Goal: Task Accomplishment & Management: Manage account settings

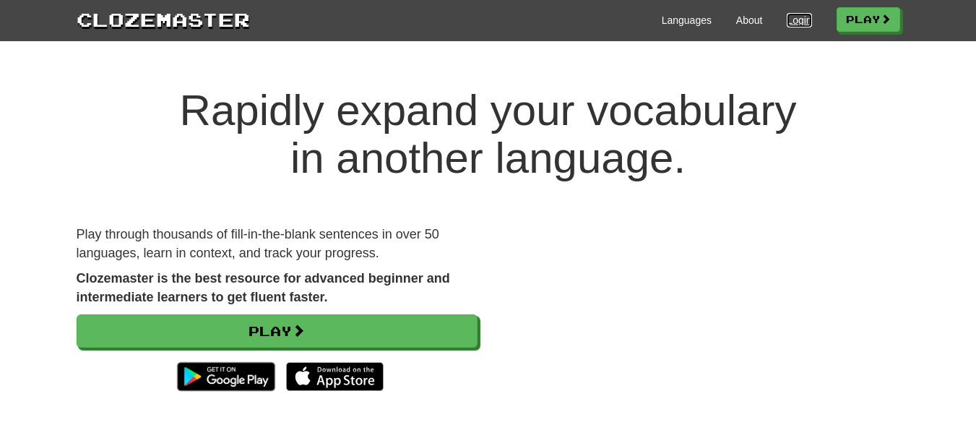
click at [795, 21] on link "Login" at bounding box center [799, 20] width 25 height 14
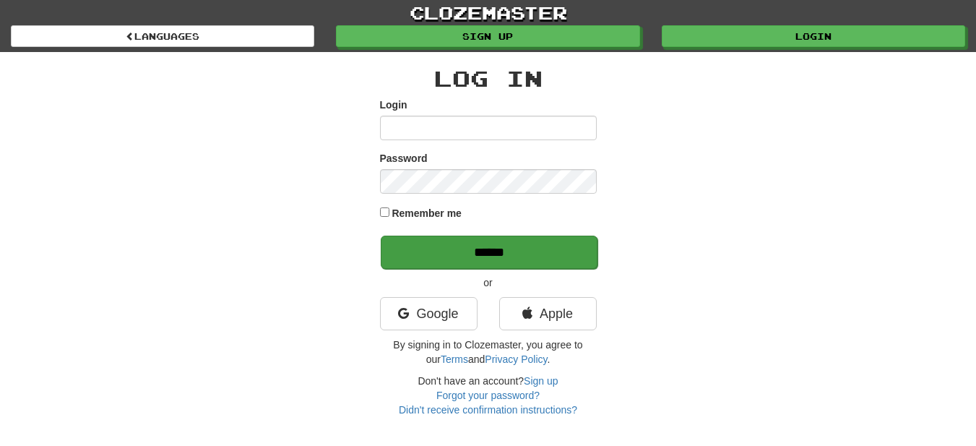
type input "*********"
click at [503, 258] on input "******" at bounding box center [489, 251] width 217 height 33
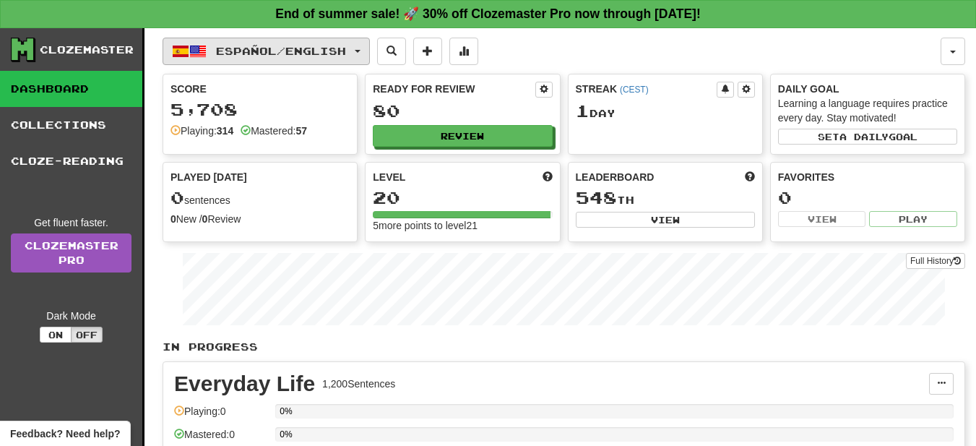
click at [370, 53] on button "Español / English" at bounding box center [266, 51] width 207 height 27
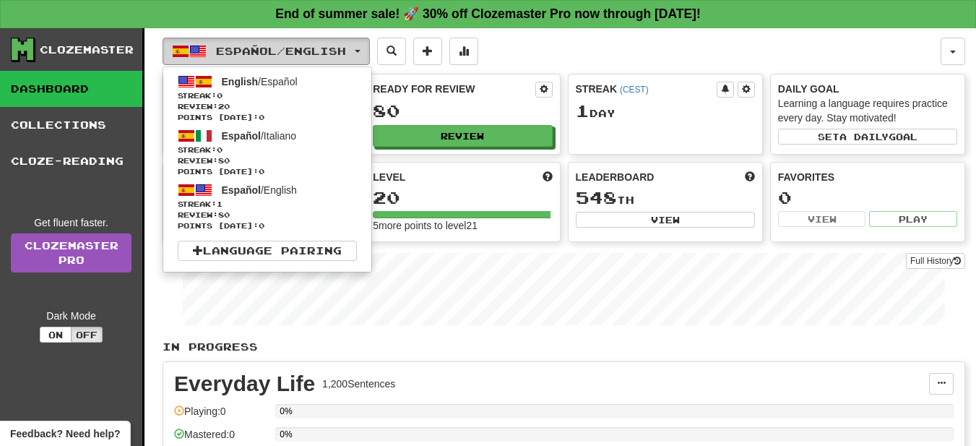
click at [370, 53] on button "Español / English" at bounding box center [266, 51] width 207 height 27
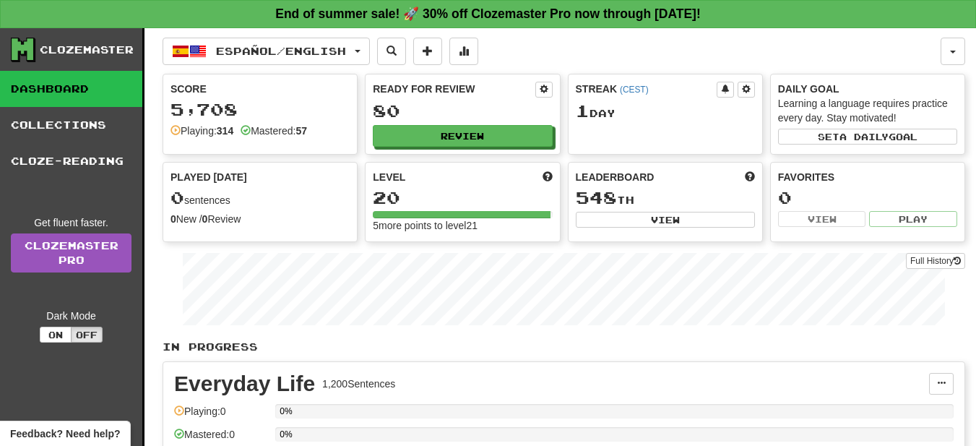
drag, startPoint x: 535, startPoint y: 8, endPoint x: 817, endPoint y: 368, distance: 456.9
click at [817, 368] on div "Everyday Life 1,200 Sentences Manage Sentences Unpin from Dashboard Playing: 0 …" at bounding box center [563, 428] width 801 height 133
click at [961, 51] on button "button" at bounding box center [952, 51] width 25 height 27
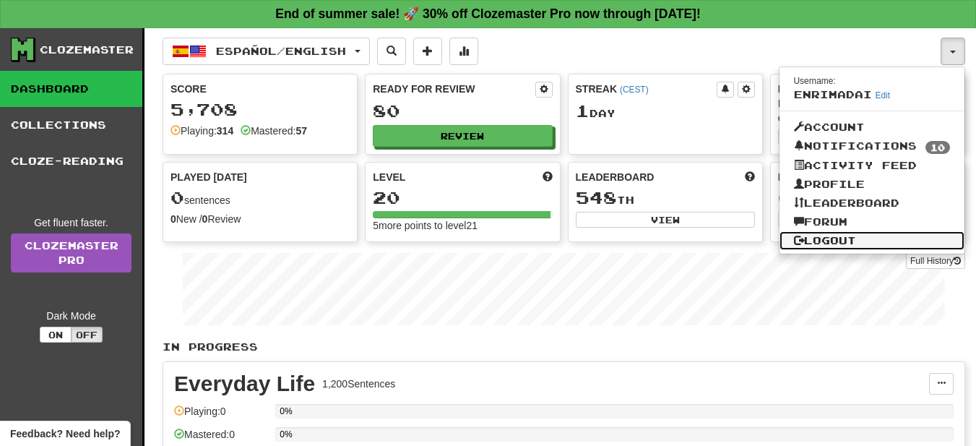
click at [827, 238] on link "Logout" at bounding box center [872, 240] width 186 height 19
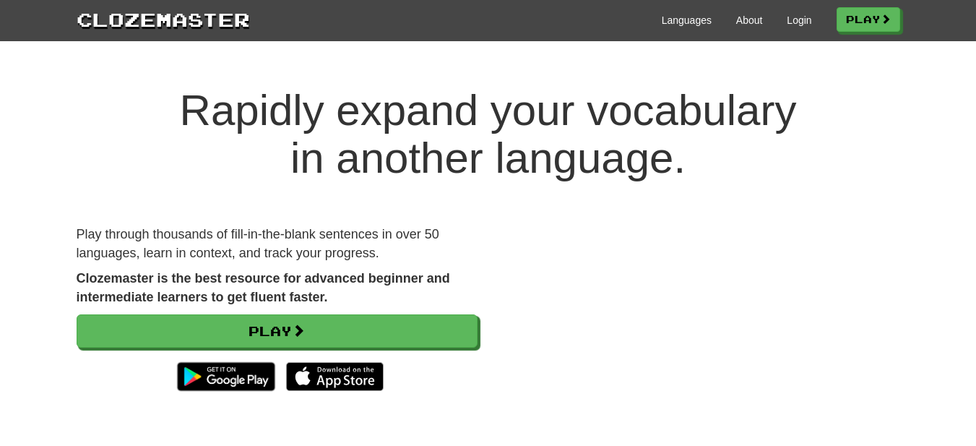
drag, startPoint x: 953, startPoint y: 0, endPoint x: 638, endPoint y: 67, distance: 321.3
click at [638, 67] on div "Rapidly expand your vocabulary in another language. Play through thousands of f…" at bounding box center [488, 281] width 976 height 446
